Goal: Task Accomplishment & Management: Complete application form

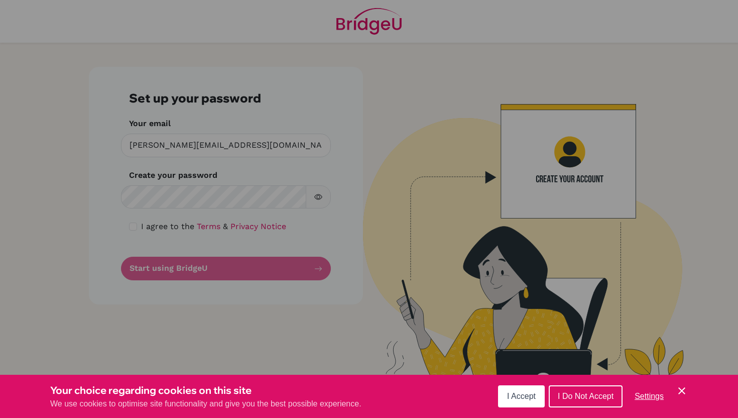
click at [521, 400] on span "I Accept" at bounding box center [521, 396] width 29 height 9
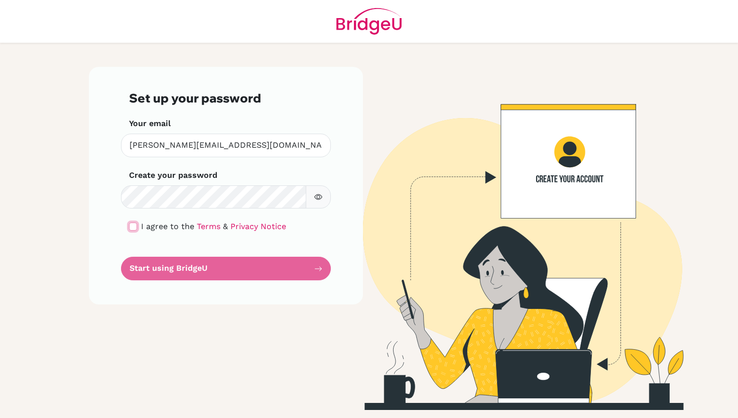
click at [129, 228] on input "checkbox" at bounding box center [133, 226] width 8 height 8
checkbox input "true"
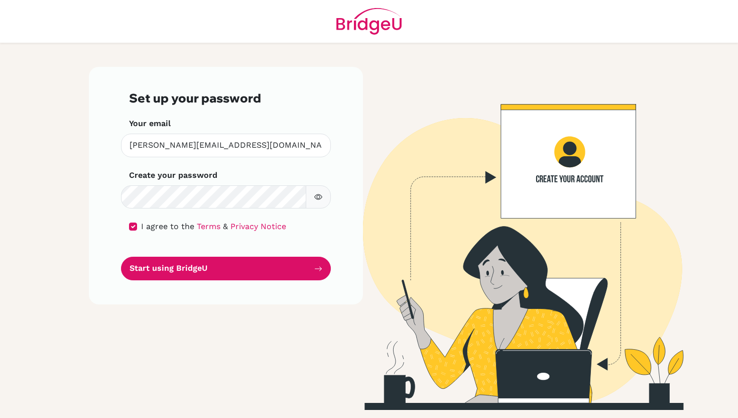
click at [318, 198] on icon "button" at bounding box center [319, 197] width 4 height 4
click at [318, 198] on icon "button" at bounding box center [318, 197] width 4 height 4
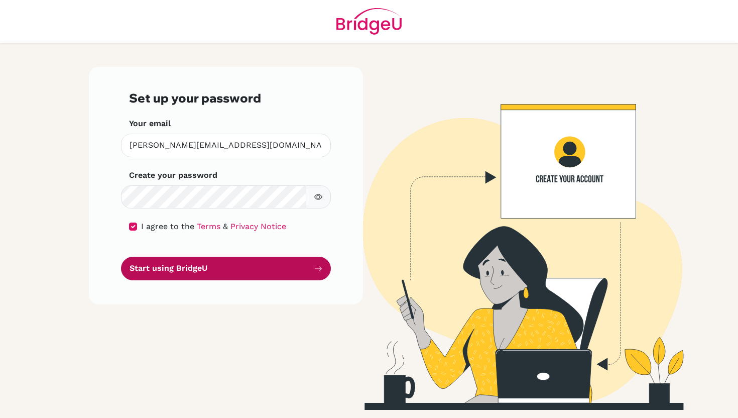
click at [270, 260] on button "Start using BridgeU" at bounding box center [226, 268] width 210 height 24
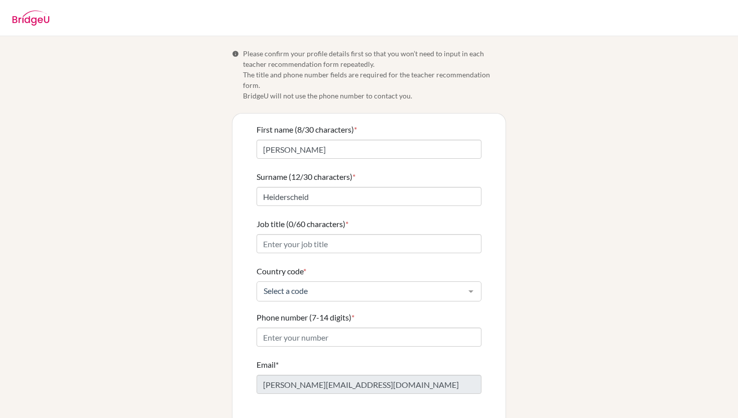
scroll to position [31, 0]
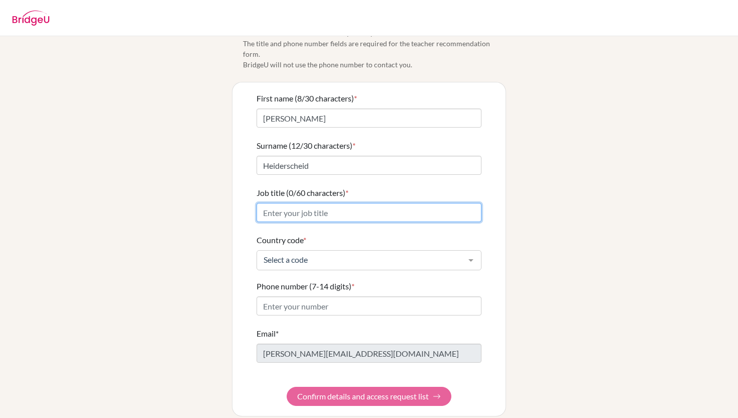
click at [396, 203] on input "Job title (0/60 characters) *" at bounding box center [368, 212] width 225 height 19
type input "High School English Teacher"
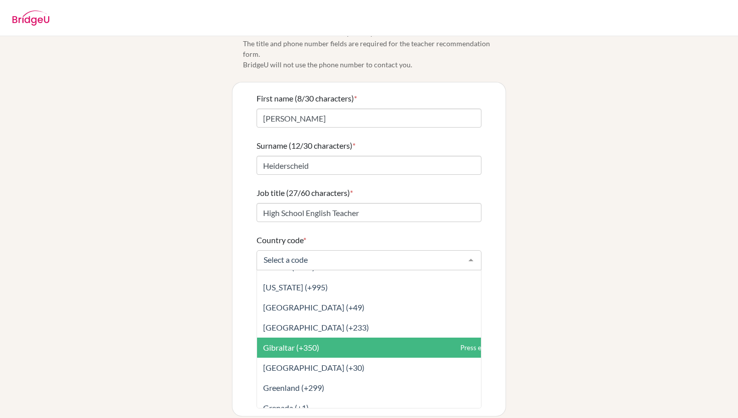
scroll to position [1554, 0]
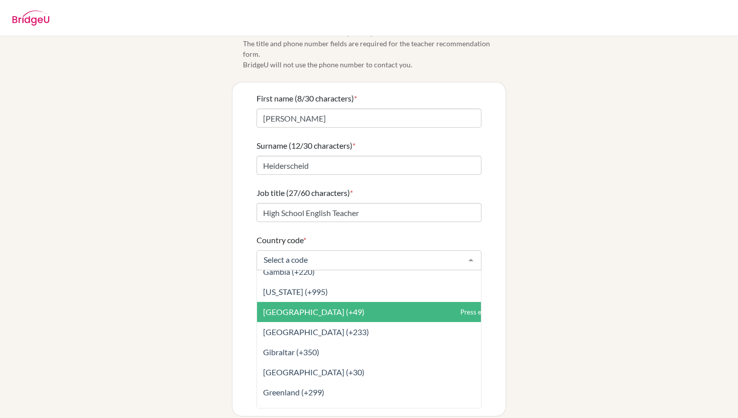
click at [352, 302] on span "[GEOGRAPHIC_DATA] (+49)" at bounding box center [391, 312] width 269 height 20
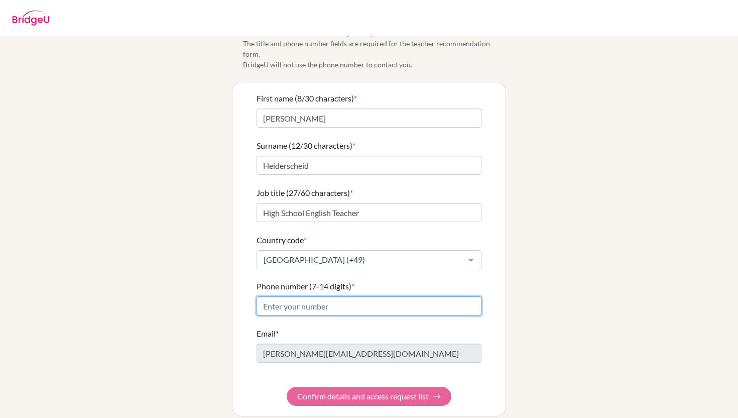
click at [311, 296] on input "Phone number (7-14 digits) *" at bounding box center [368, 305] width 225 height 19
click at [174, 255] on div "Info Please confirm your profile details first so that you won’t need to input …" at bounding box center [369, 216] width 572 height 399
click at [367, 296] on input "Phone number (7-14 digits) *" at bounding box center [368, 305] width 225 height 19
click at [327, 297] on input "151" at bounding box center [368, 305] width 225 height 19
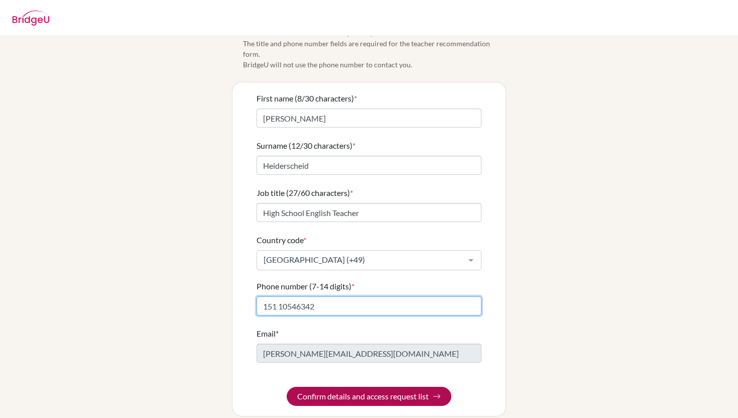
type input "151 10546342"
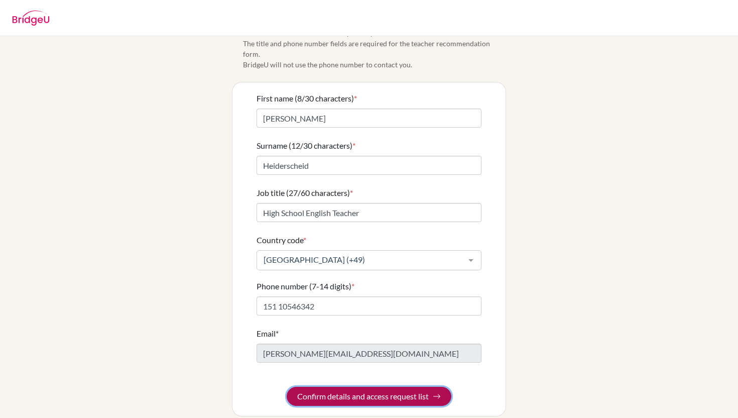
click at [393, 386] on button "Confirm details and access request list" at bounding box center [369, 395] width 165 height 19
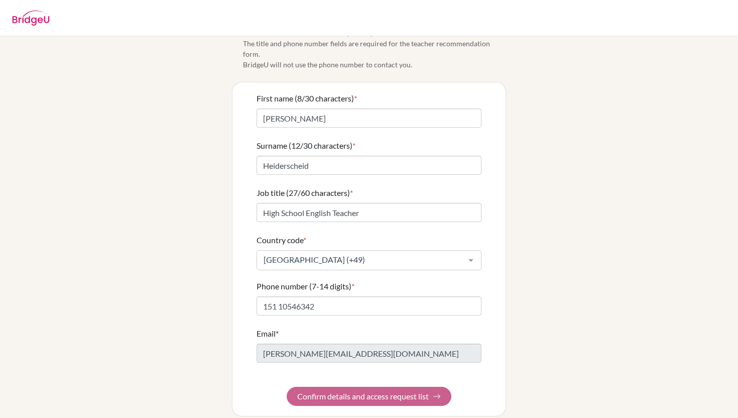
scroll to position [0, 0]
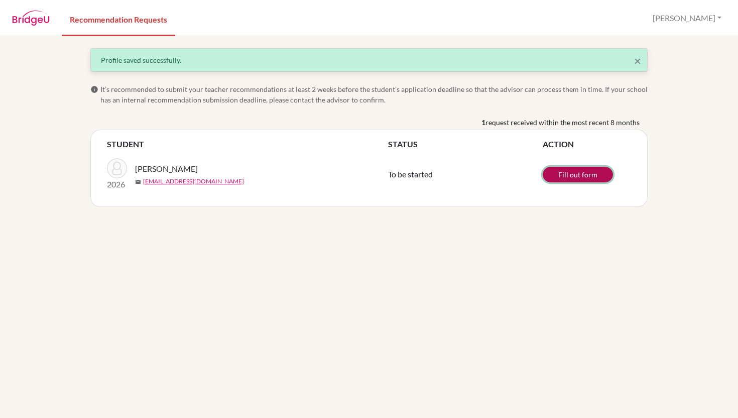
click at [561, 175] on link "Fill out form" at bounding box center [578, 175] width 70 height 16
